Goal: Task Accomplishment & Management: Complete application form

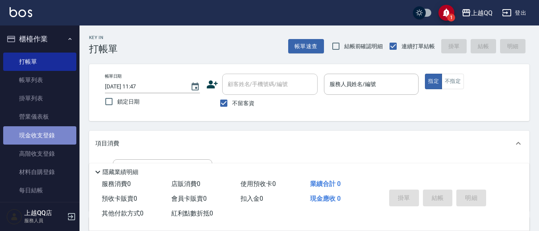
click at [40, 140] on link "現金收支登錄" at bounding box center [39, 135] width 73 height 18
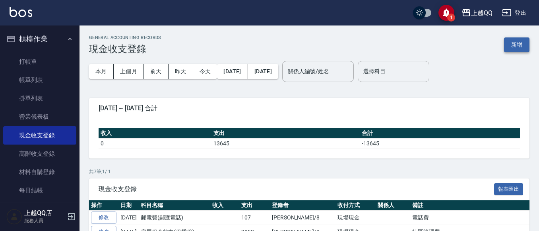
click at [518, 44] on button "新增" at bounding box center [516, 44] width 25 height 15
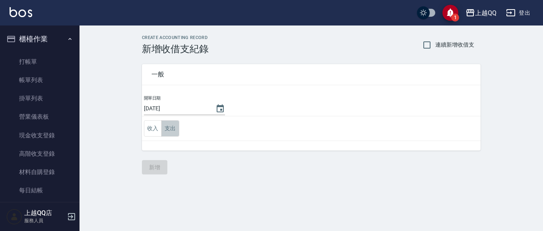
click at [175, 130] on button "支出" at bounding box center [170, 128] width 18 height 16
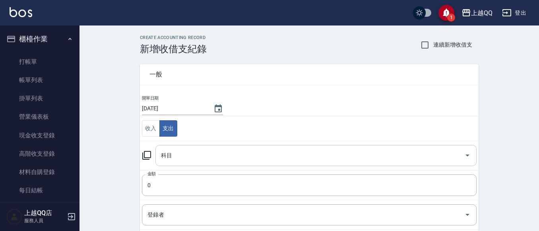
click at [184, 149] on input "科目" at bounding box center [310, 155] width 302 height 14
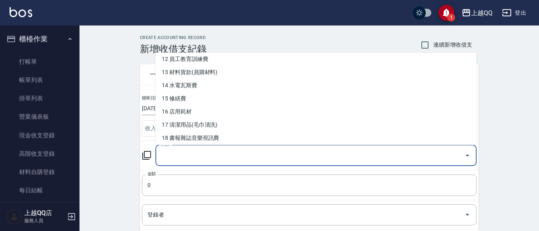
scroll to position [196, 0]
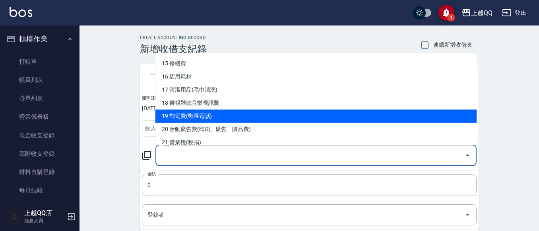
click at [242, 116] on li "19 郵電費(郵匯電話)" at bounding box center [315, 115] width 321 height 13
type input "19 郵電費(郵匯電話)"
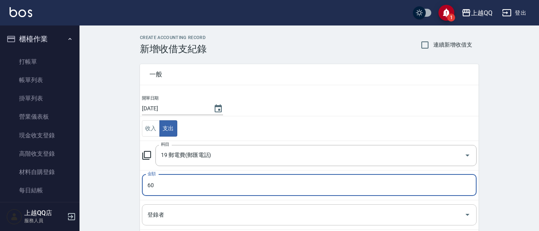
type input "60"
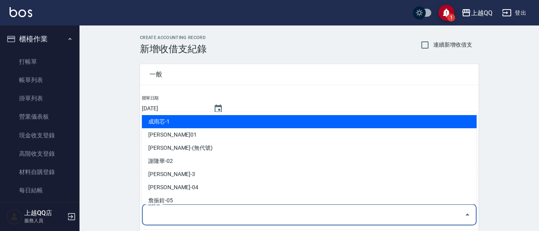
click at [173, 213] on input "登錄者" at bounding box center [303, 215] width 316 height 14
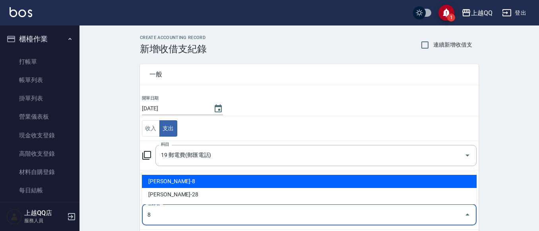
click at [173, 183] on li "[PERSON_NAME]-8" at bounding box center [309, 181] width 335 height 13
type input "[PERSON_NAME]-8"
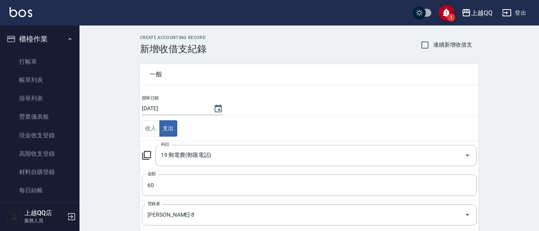
scroll to position [120, 0]
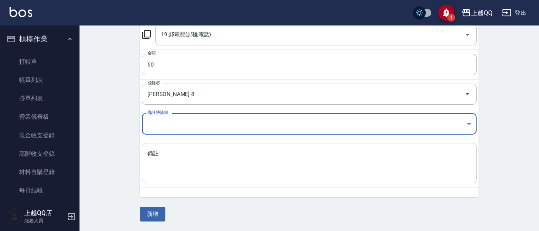
click at [174, 171] on textarea "備註" at bounding box center [309, 162] width 324 height 27
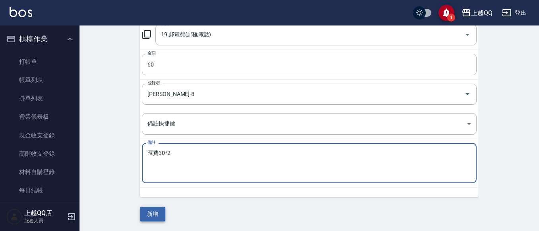
type textarea "匯費30*2"
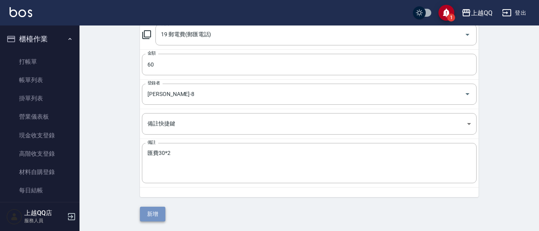
click at [161, 211] on button "新增" at bounding box center [152, 213] width 25 height 15
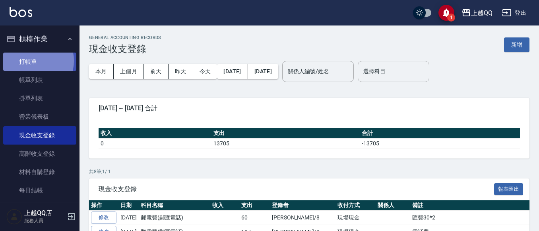
click at [33, 60] on link "打帳單" at bounding box center [39, 61] width 73 height 18
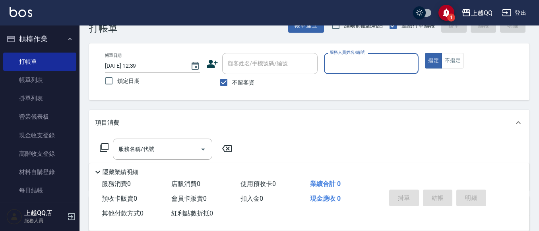
scroll to position [40, 0]
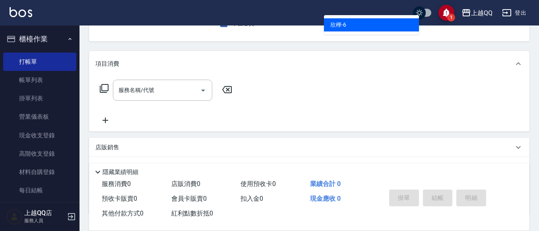
type input "欣樺-6"
type button "true"
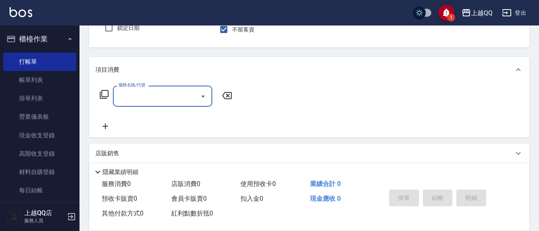
type input "5"
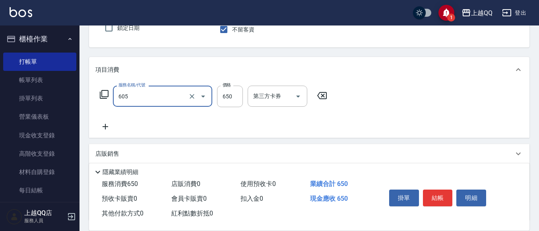
type input "[PERSON_NAME]頭皮冰鎮舒活洗髮(605)"
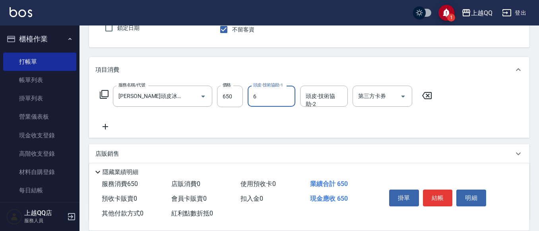
type input "欣樺-6"
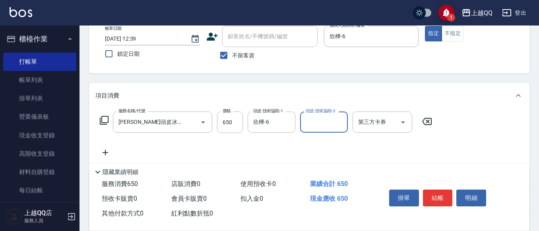
scroll to position [34, 0]
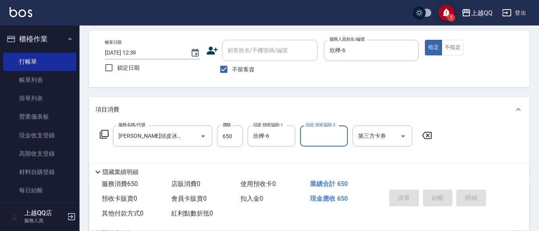
type input "[DATE] 13:01"
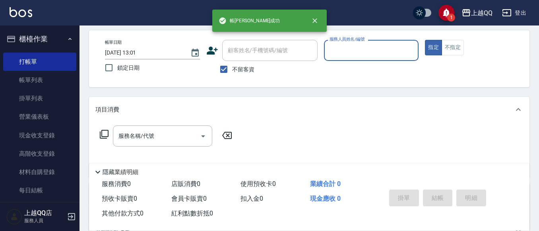
click at [236, 67] on span "不留客資" at bounding box center [243, 69] width 22 height 8
click at [232, 67] on input "不留客資" at bounding box center [223, 69] width 17 height 17
checkbox input "false"
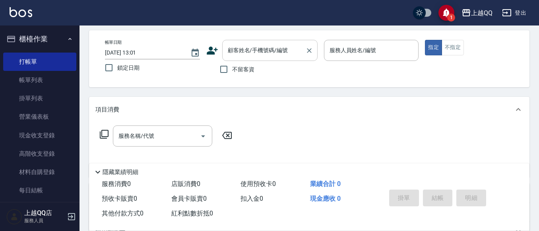
click at [245, 59] on div "顧客姓名/手機號碼/編號" at bounding box center [269, 50] width 95 height 21
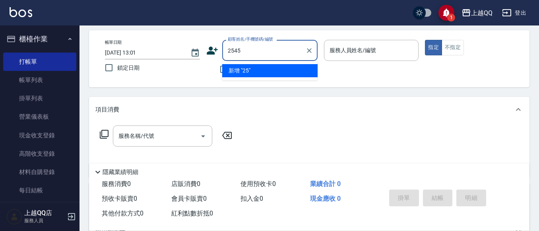
type input "2545"
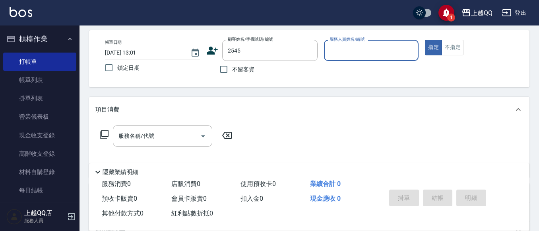
click at [425, 40] on button "指定" at bounding box center [433, 48] width 17 height 16
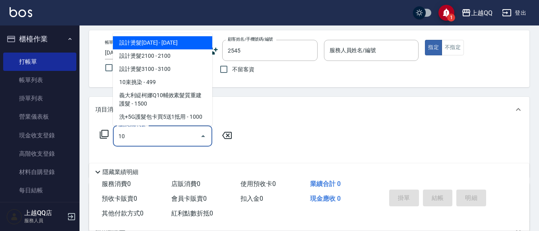
type input "101"
type input "[PERSON_NAME]/0938735908/2545"
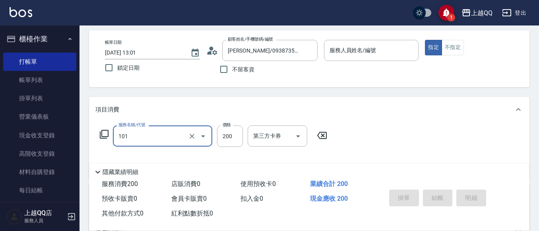
type input "101"
type input "欣樺-6"
type input "洗髮(101)"
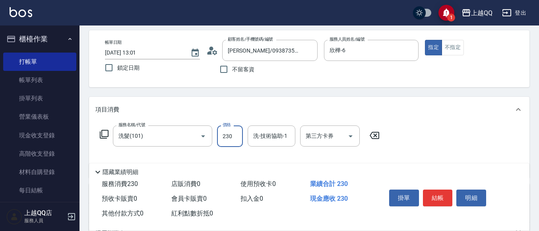
type input "230"
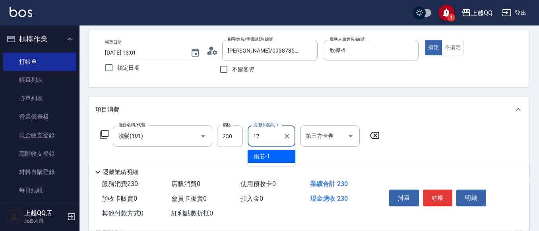
type input "心佑-17"
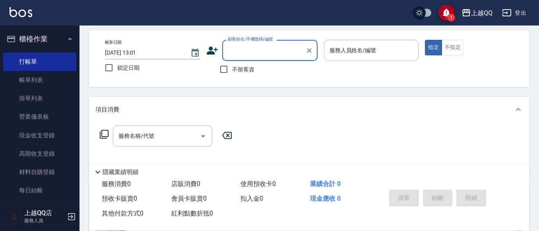
click at [241, 66] on span "不留客資" at bounding box center [243, 69] width 22 height 8
click at [232, 66] on input "不留客資" at bounding box center [223, 69] width 17 height 17
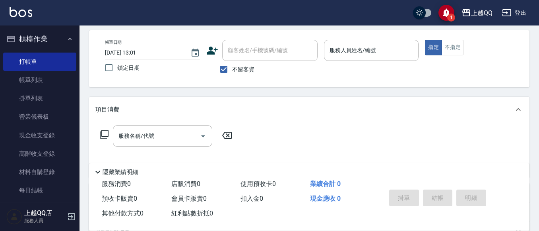
click at [244, 53] on input "顧客姓名/手機號碼/編號" at bounding box center [270, 50] width 88 height 14
click at [235, 66] on span "不留客資" at bounding box center [243, 69] width 22 height 8
click at [232, 66] on input "不留客資" at bounding box center [223, 69] width 17 height 17
checkbox input "false"
click at [236, 54] on div "顧客姓名/手機號碼/編號 顧客姓名/手機號碼/編號" at bounding box center [269, 50] width 95 height 21
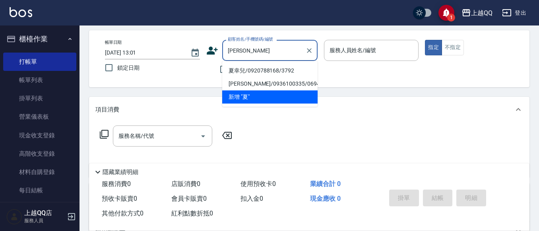
click at [251, 73] on li "夏幸兒/0920788168/3792" at bounding box center [269, 70] width 95 height 13
type input "夏幸兒/0920788168/3792"
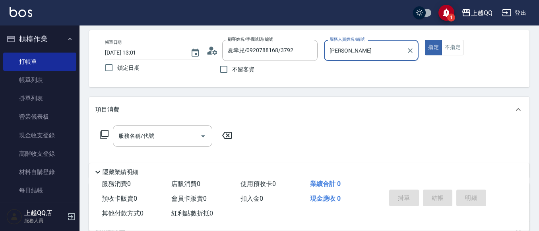
type input "佩"
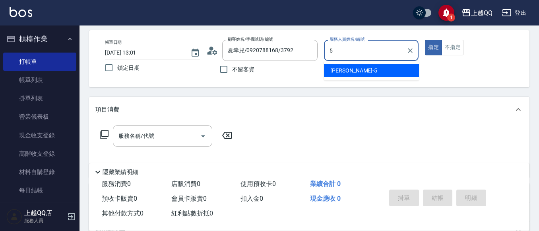
type input "[PERSON_NAME]5"
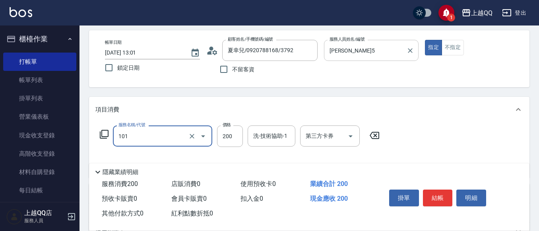
type input "洗髮(101)"
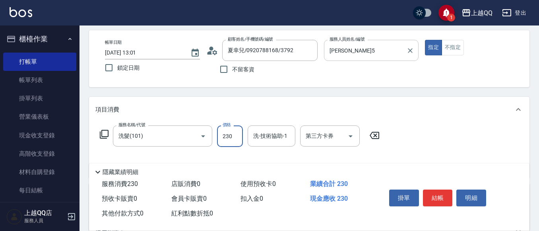
type input "230"
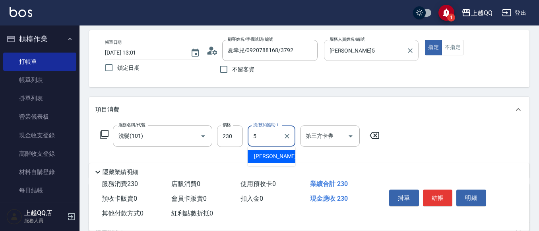
type input "[PERSON_NAME]5"
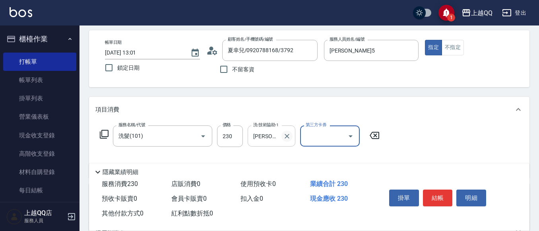
click at [288, 138] on icon "Clear" at bounding box center [287, 136] width 8 height 8
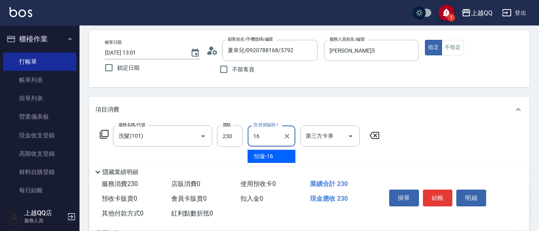
type input "[PERSON_NAME]-16"
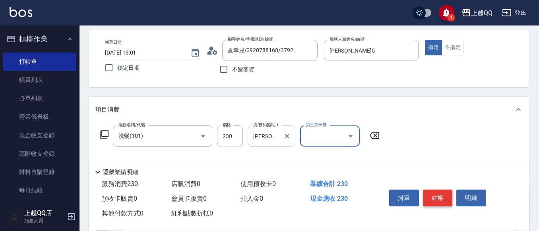
click at [443, 191] on button "結帳" at bounding box center [438, 197] width 30 height 17
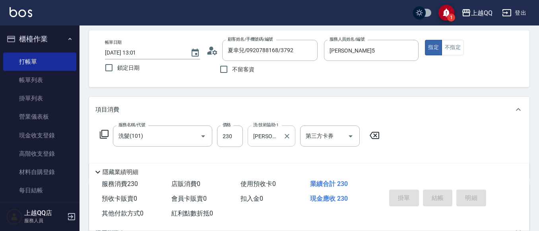
type input "[DATE] 13:06"
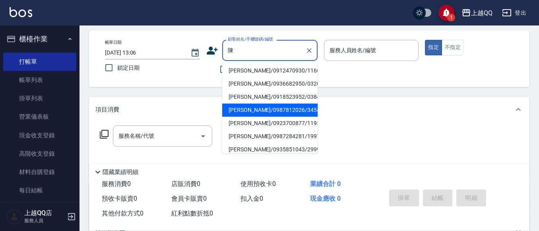
click at [232, 110] on li "[PERSON_NAME]/0987812026/3454" at bounding box center [269, 109] width 95 height 13
type input "[PERSON_NAME]/0987812026/3454"
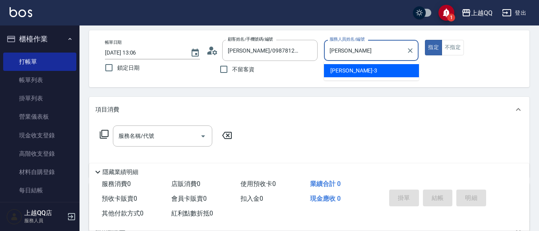
type input "佩"
type input "[PERSON_NAME]5"
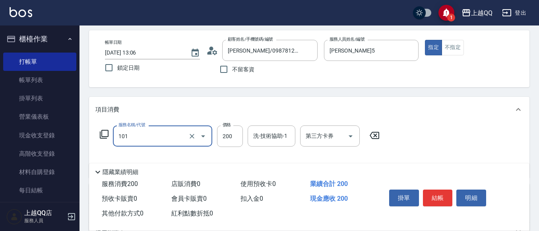
type input "洗髮(101)"
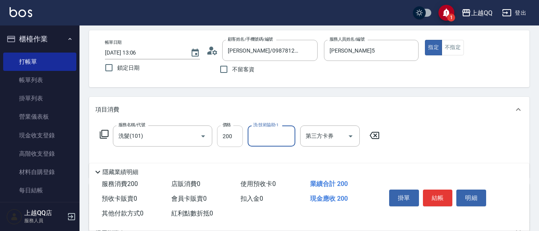
click at [240, 135] on input "200" at bounding box center [230, 135] width 26 height 21
click at [232, 131] on input "2330" at bounding box center [230, 135] width 26 height 21
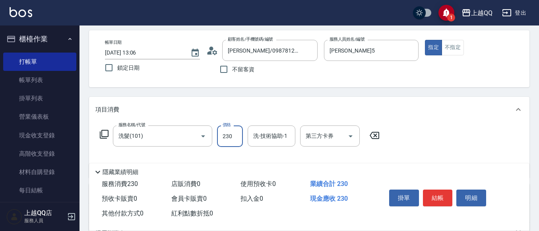
type input "230"
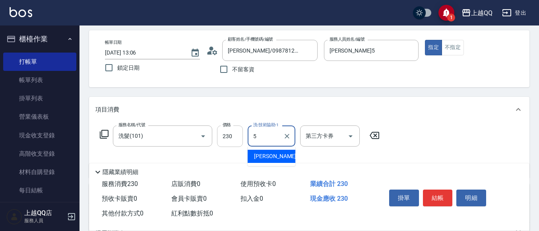
type input "[PERSON_NAME]5"
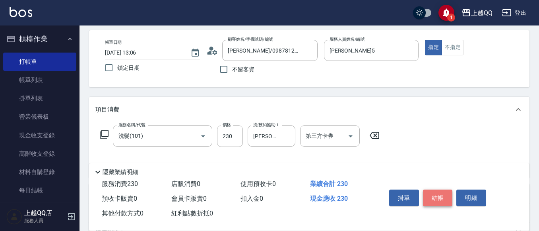
click at [426, 198] on button "結帳" at bounding box center [438, 197] width 30 height 17
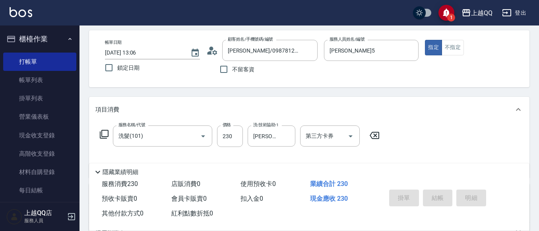
type input "[DATE] 13:07"
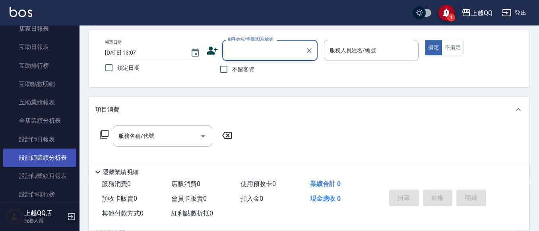
scroll to position [358, 0]
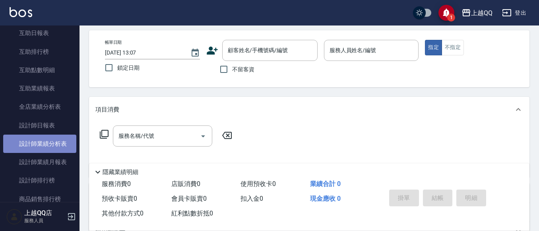
click at [59, 146] on link "設計師業績分析表" at bounding box center [39, 143] width 73 height 18
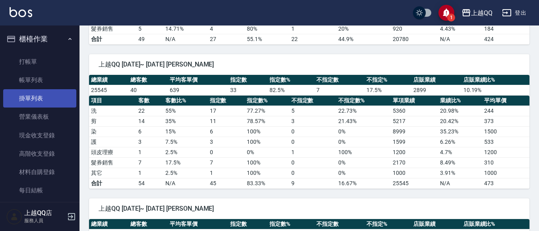
scroll to position [80, 0]
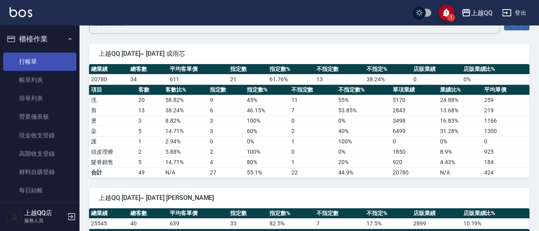
click at [37, 66] on link "打帳單" at bounding box center [39, 61] width 73 height 18
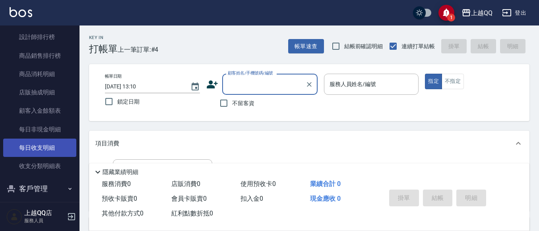
scroll to position [528, 0]
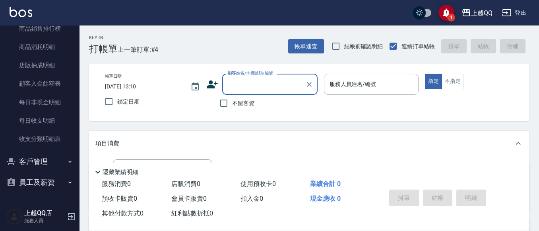
click at [40, 164] on button "客戶管理" at bounding box center [39, 161] width 73 height 21
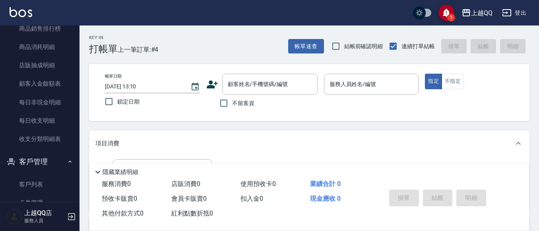
scroll to position [568, 0]
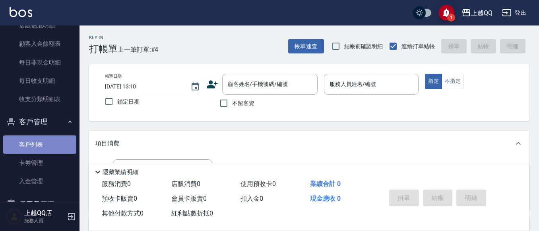
click at [49, 145] on link "客戶列表" at bounding box center [39, 144] width 73 height 18
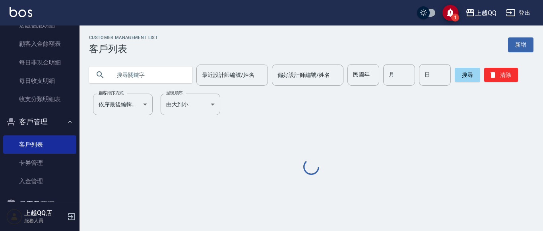
click at [141, 77] on input "text" at bounding box center [148, 74] width 75 height 21
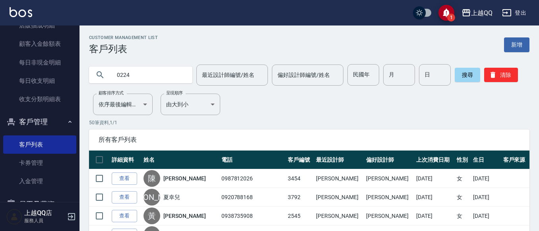
type input "0224"
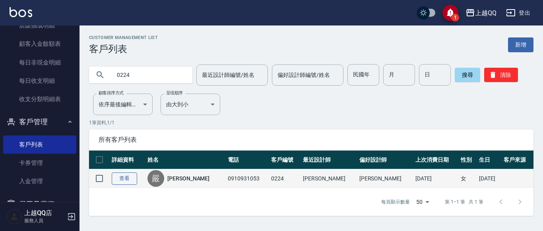
click at [126, 176] on link "查看" at bounding box center [124, 178] width 25 height 12
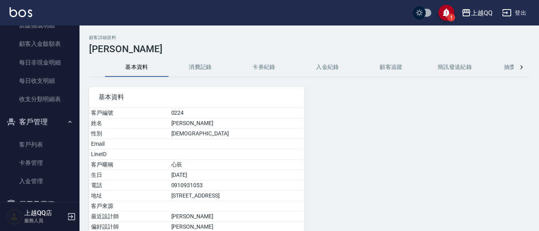
drag, startPoint x: 185, startPoint y: 64, endPoint x: 194, endPoint y: 67, distance: 9.6
click at [187, 65] on button "消費記錄" at bounding box center [201, 67] width 64 height 19
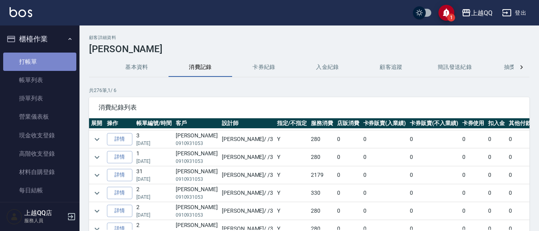
click at [41, 65] on link "打帳單" at bounding box center [39, 61] width 73 height 18
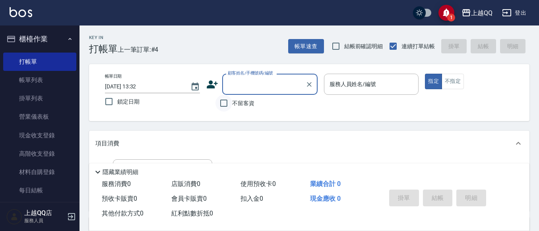
click at [225, 103] on input "不留客資" at bounding box center [223, 103] width 17 height 17
checkbox input "true"
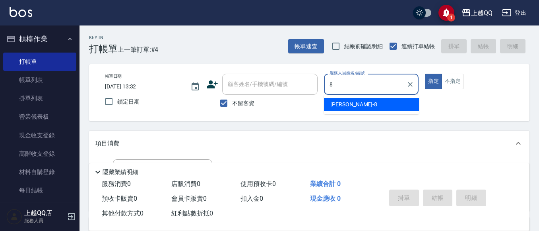
type input "[PERSON_NAME]-8"
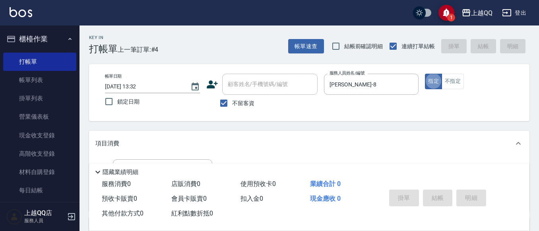
type button "true"
click at [452, 82] on button "不指定" at bounding box center [453, 82] width 22 height 16
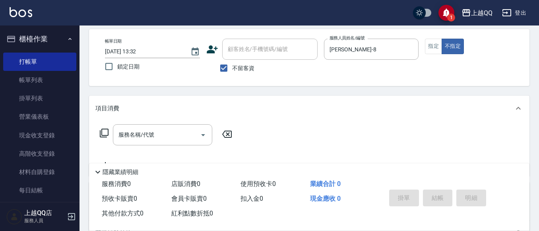
scroll to position [42, 0]
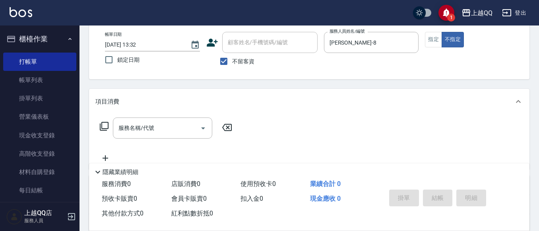
click at [105, 124] on icon at bounding box center [104, 126] width 10 height 10
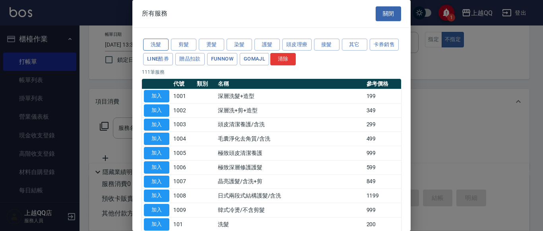
click at [161, 45] on button "洗髮" at bounding box center [155, 45] width 25 height 12
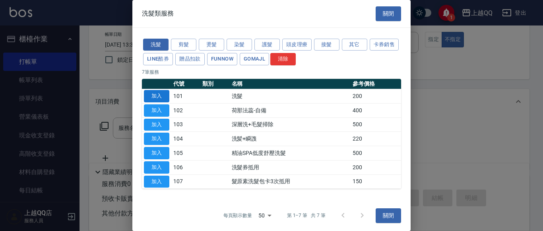
click at [155, 93] on button "加入" at bounding box center [156, 96] width 25 height 12
type input "洗髮(101)"
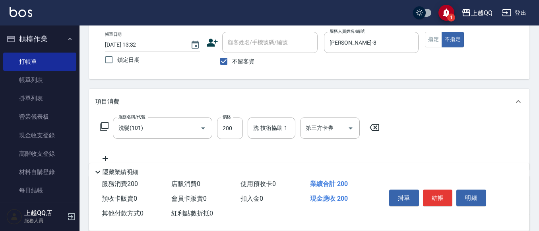
click at [108, 124] on icon at bounding box center [104, 126] width 9 height 9
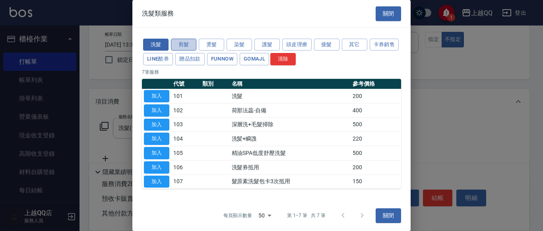
click at [180, 45] on button "剪髮" at bounding box center [183, 45] width 25 height 12
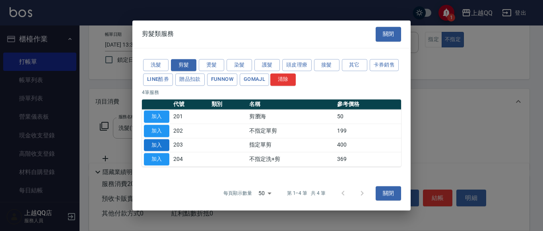
click at [161, 147] on button "加入" at bounding box center [156, 145] width 25 height 12
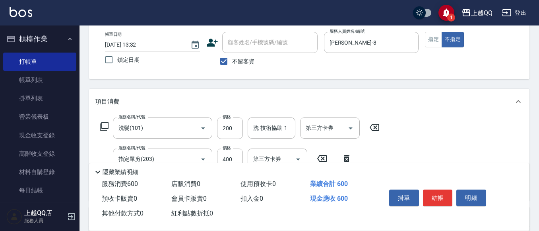
scroll to position [68, 0]
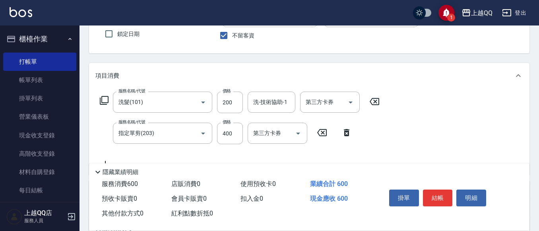
click at [347, 131] on icon at bounding box center [347, 132] width 6 height 7
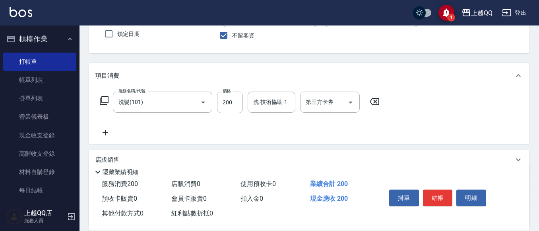
click at [103, 98] on icon at bounding box center [104, 100] width 10 height 10
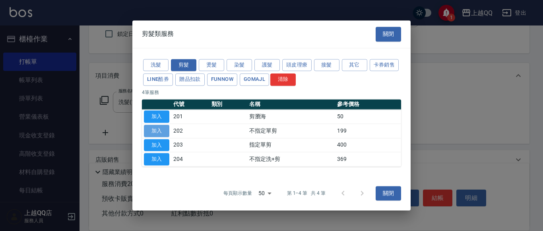
click at [158, 130] on button "加入" at bounding box center [156, 130] width 25 height 12
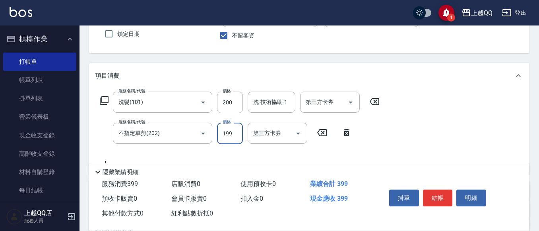
click at [232, 132] on input "199" at bounding box center [230, 132] width 26 height 21
type input "250"
click at [266, 105] on div "洗-技術協助-1 洗-技術協助-1" at bounding box center [272, 101] width 48 height 21
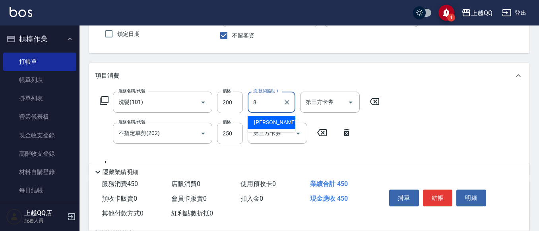
click at [271, 121] on div "[PERSON_NAME] -8" at bounding box center [272, 122] width 48 height 13
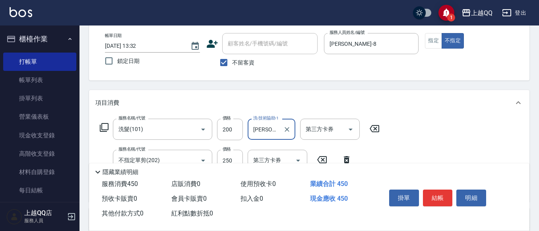
scroll to position [47, 0]
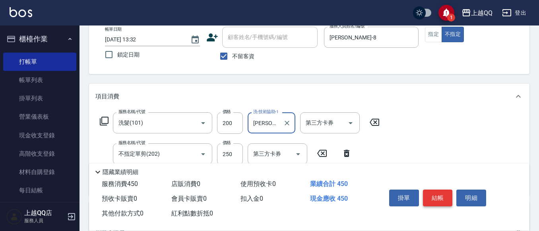
type input "[PERSON_NAME]-8"
click at [438, 194] on button "結帳" at bounding box center [438, 197] width 30 height 17
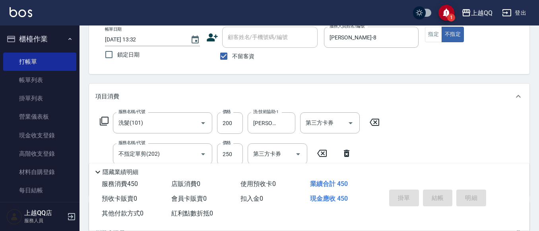
type input "[DATE] 13:57"
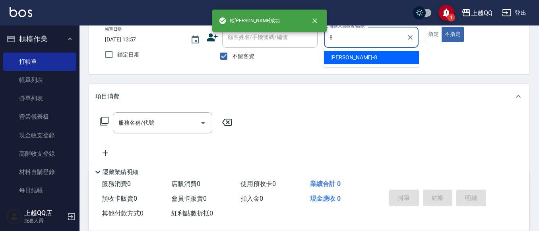
type input "[PERSON_NAME]-8"
type button "false"
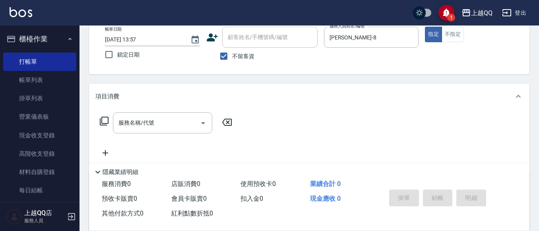
click at [103, 122] on icon at bounding box center [104, 121] width 10 height 10
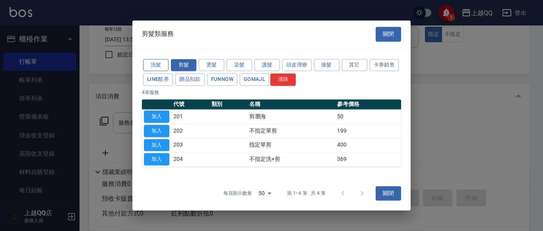
click at [147, 64] on button "洗髮" at bounding box center [155, 65] width 25 height 12
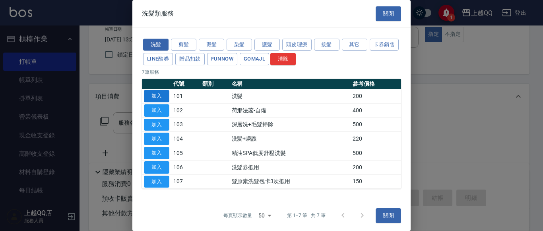
click at [155, 93] on button "加入" at bounding box center [156, 96] width 25 height 12
type input "洗髮(101)"
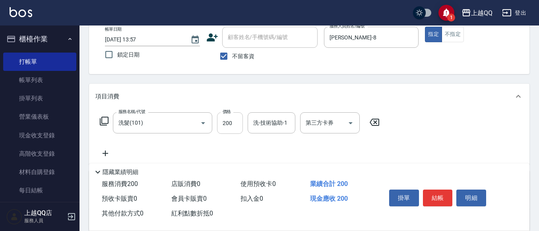
click at [236, 128] on input "200" at bounding box center [230, 122] width 26 height 21
type input "230"
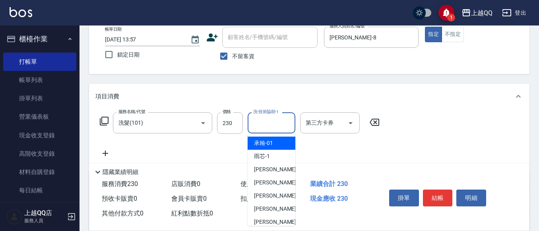
click at [261, 127] on input "洗-技術協助-1" at bounding box center [271, 123] width 41 height 14
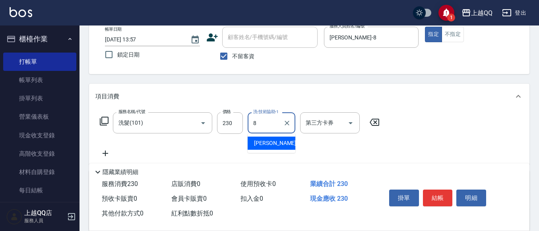
click at [268, 142] on span "[PERSON_NAME] -8" at bounding box center [277, 143] width 47 height 8
type input "[PERSON_NAME]-8"
click at [439, 189] on button "結帳" at bounding box center [438, 197] width 30 height 17
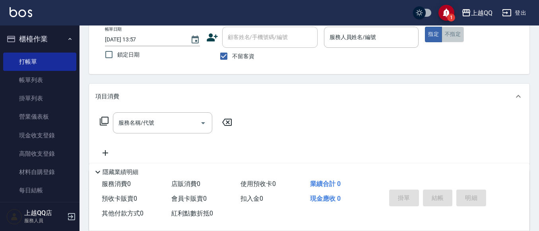
click at [453, 31] on button "不指定" at bounding box center [453, 35] width 22 height 16
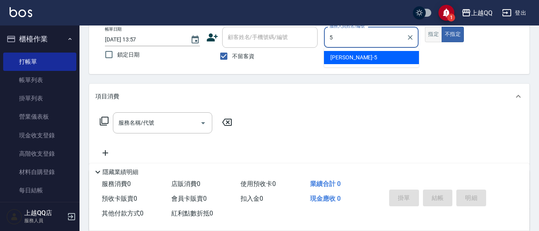
type input "[PERSON_NAME]5"
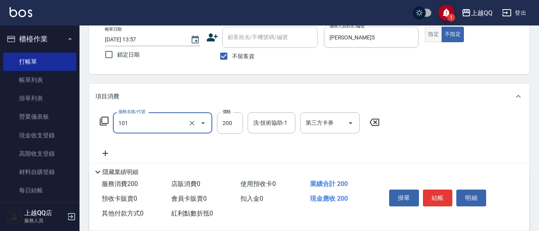
type input "洗髮(101)"
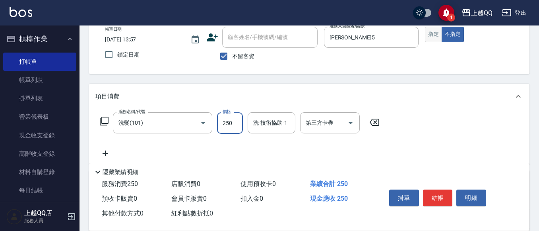
type input "250"
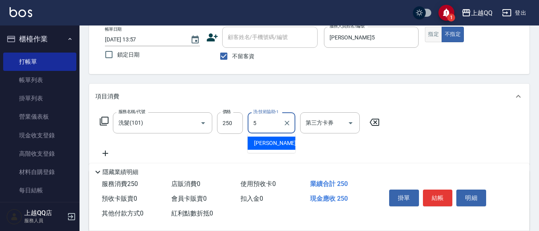
type input "[PERSON_NAME]5"
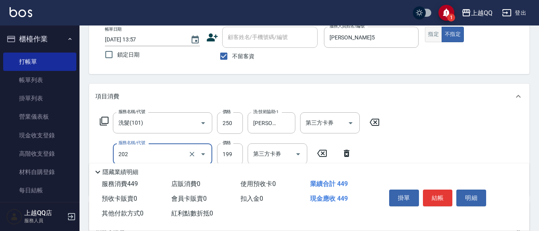
type input "不指定單剪(202)"
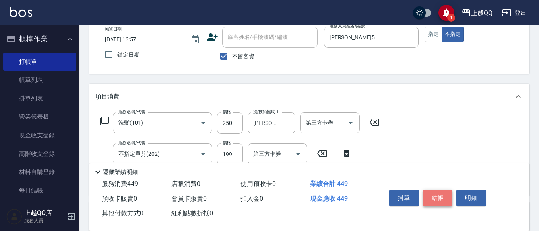
click at [440, 196] on button "結帳" at bounding box center [438, 197] width 30 height 17
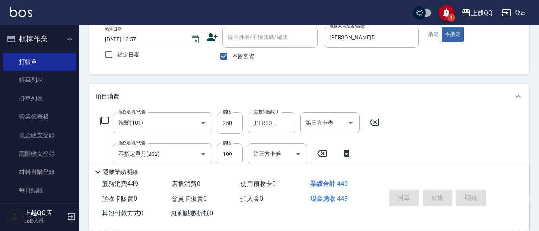
type input "[DATE] 14:49"
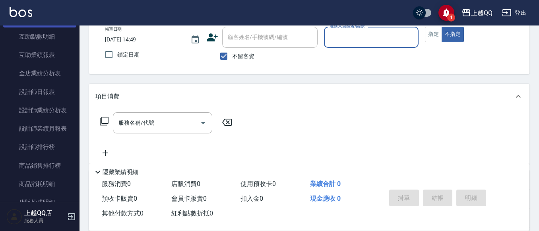
scroll to position [398, 0]
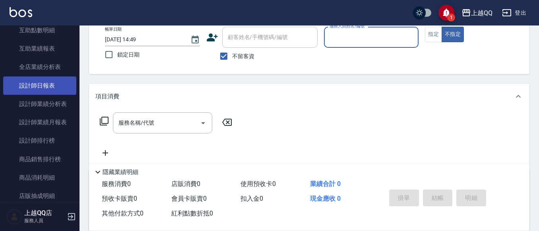
click at [29, 91] on link "設計師日報表" at bounding box center [39, 85] width 73 height 18
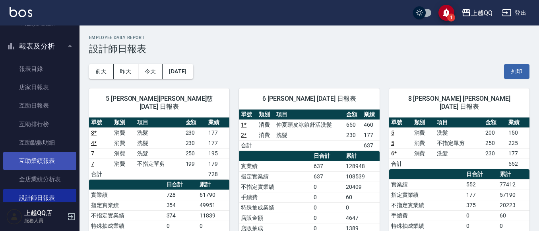
scroll to position [239, 0]
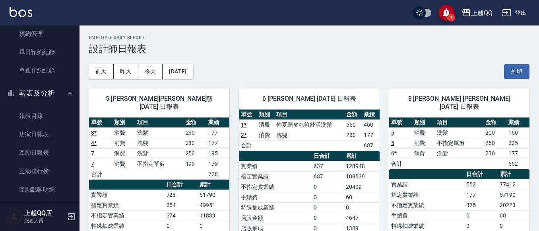
click at [55, 91] on button "報表及分析" at bounding box center [39, 93] width 73 height 21
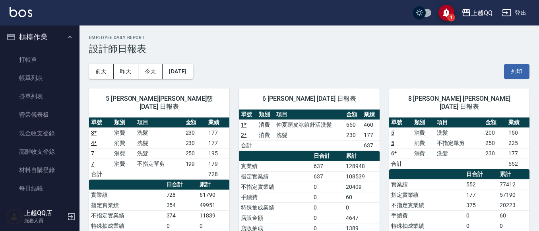
scroll to position [0, 0]
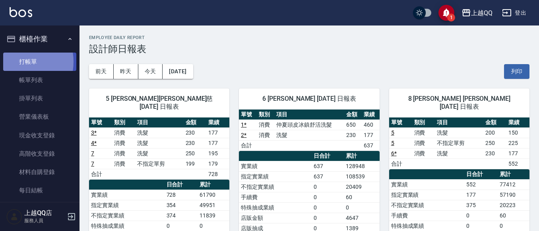
click at [18, 61] on link "打帳單" at bounding box center [39, 61] width 73 height 18
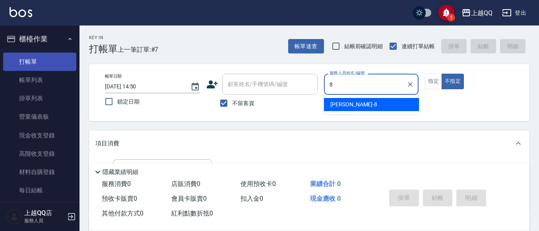
type input "8"
type button "false"
type input "[PERSON_NAME]-8"
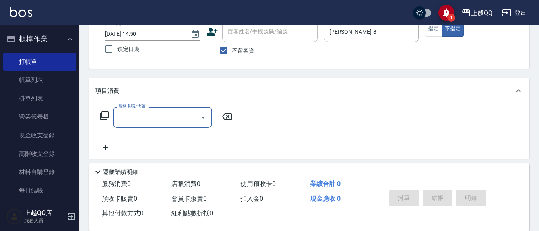
scroll to position [53, 0]
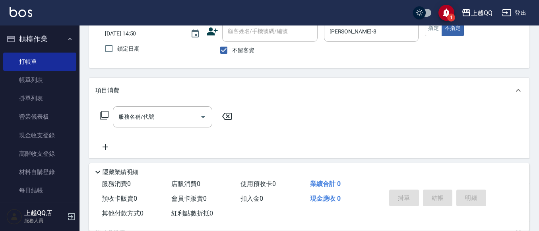
click at [101, 114] on icon at bounding box center [104, 115] width 9 height 9
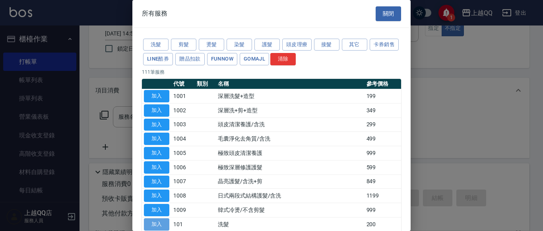
click at [153, 227] on button "加入" at bounding box center [156, 224] width 25 height 12
type input "洗髮(101)"
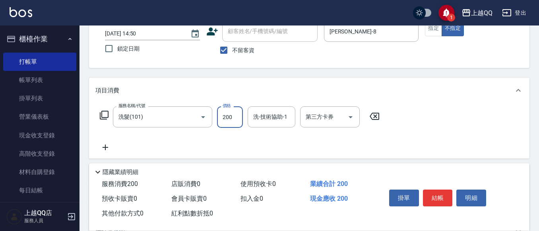
click at [241, 119] on input "200" at bounding box center [230, 116] width 26 height 21
type input "350"
click at [257, 112] on div "洗-技術協助-1 洗-技術協助-1" at bounding box center [272, 116] width 48 height 21
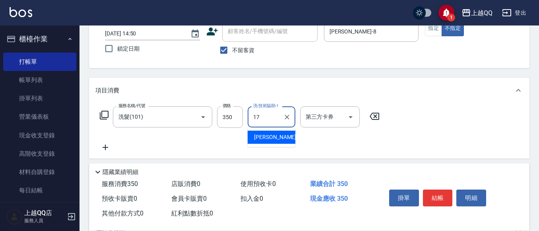
click at [267, 139] on span "心佑 -17" at bounding box center [279, 137] width 50 height 8
type input "心佑-17"
click at [434, 193] on button "結帳" at bounding box center [438, 197] width 30 height 17
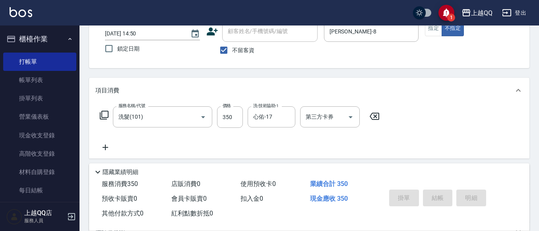
type input "[DATE] 15:14"
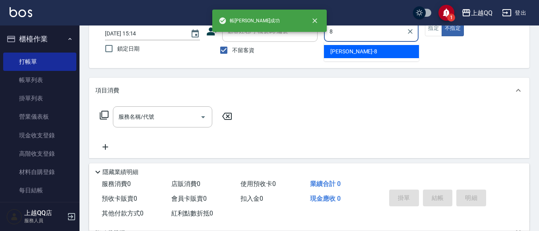
type input "[PERSON_NAME]-8"
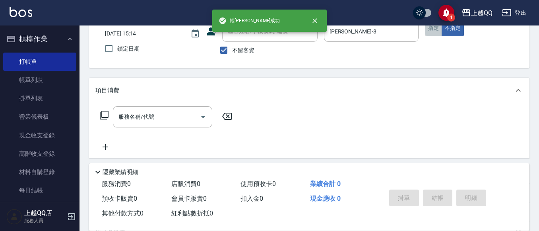
click at [433, 30] on button "指定" at bounding box center [433, 29] width 17 height 16
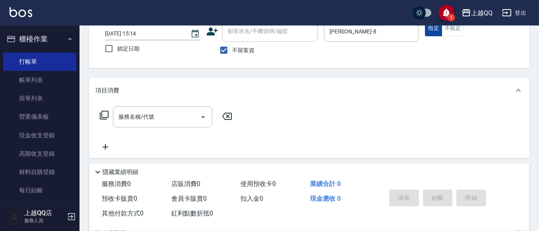
type button "true"
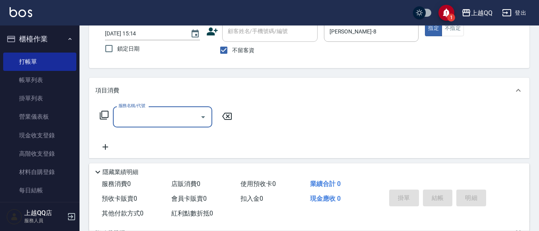
click at [103, 113] on icon at bounding box center [104, 115] width 10 height 10
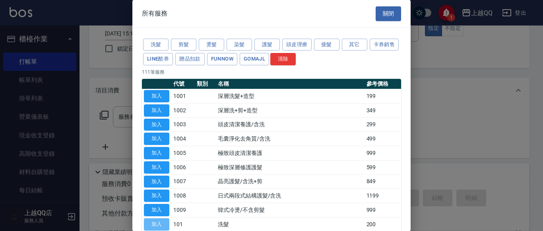
click at [157, 223] on button "加入" at bounding box center [156, 224] width 25 height 12
type input "洗髮(101)"
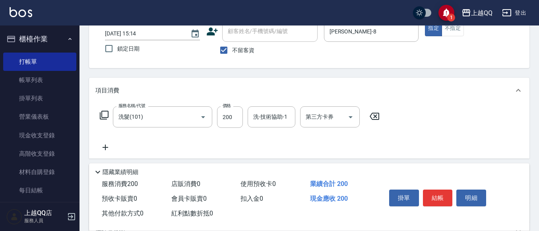
click at [105, 112] on icon at bounding box center [104, 115] width 10 height 10
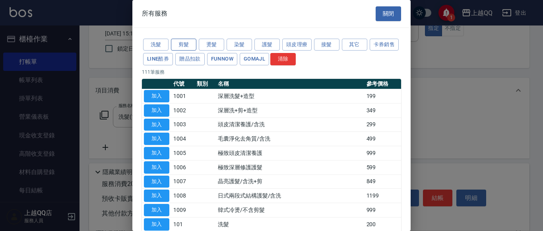
click at [185, 44] on button "剪髮" at bounding box center [183, 45] width 25 height 12
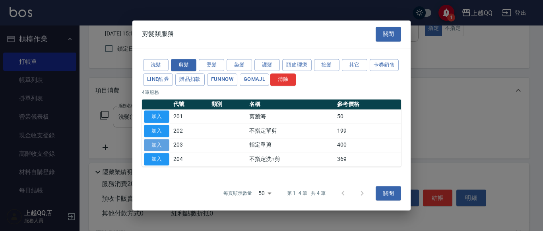
click at [153, 144] on button "加入" at bounding box center [156, 145] width 25 height 12
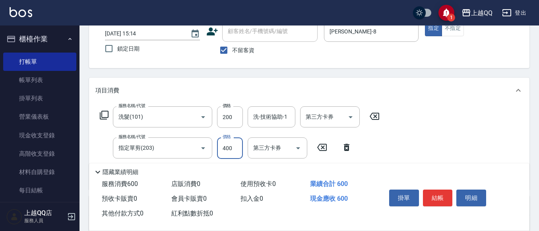
click at [240, 149] on input "400" at bounding box center [230, 147] width 26 height 21
type input "350"
click at [237, 115] on input "200" at bounding box center [230, 116] width 26 height 21
type input "250"
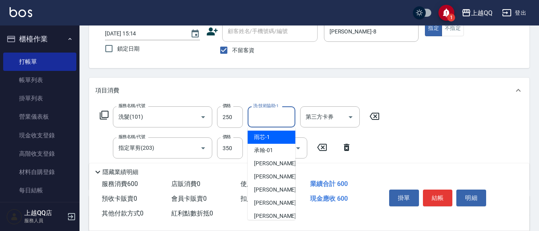
click at [260, 114] on div "洗-技術協助-1 洗-技術協助-1" at bounding box center [272, 116] width 48 height 21
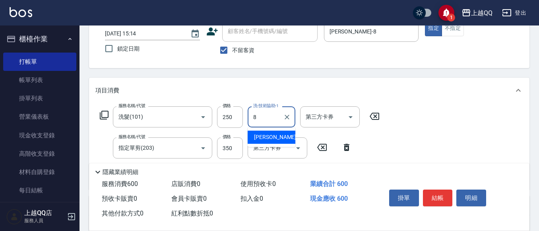
click at [262, 136] on span "[PERSON_NAME] -8" at bounding box center [277, 137] width 47 height 8
type input "[PERSON_NAME]-8"
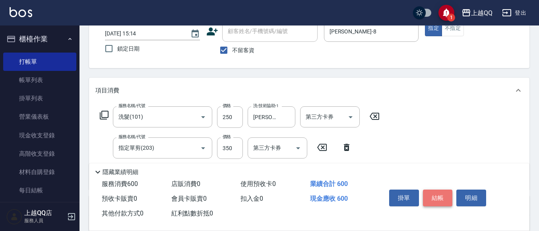
click at [435, 194] on button "結帳" at bounding box center [438, 197] width 30 height 17
